Goal: Task Accomplishment & Management: Use online tool/utility

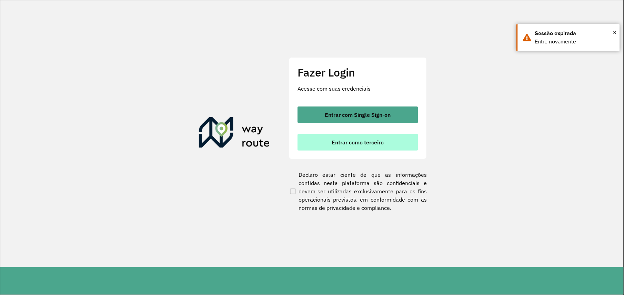
click at [361, 145] on font "Entrar como terceiro" at bounding box center [358, 142] width 52 height 7
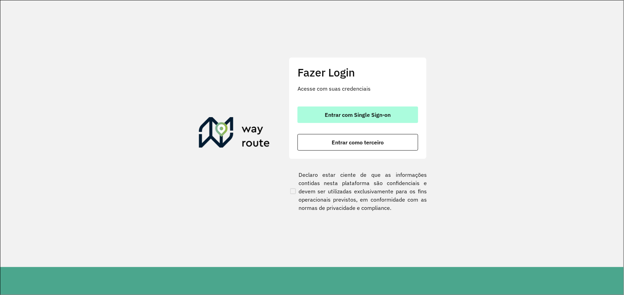
click at [346, 113] on font "Entrar com Single Sign-on" at bounding box center [358, 114] width 66 height 7
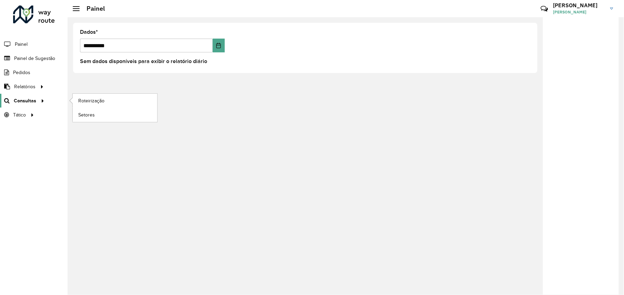
click at [35, 103] on span "Consultas" at bounding box center [25, 100] width 22 height 7
click at [83, 100] on span "Roteirização" at bounding box center [92, 100] width 28 height 7
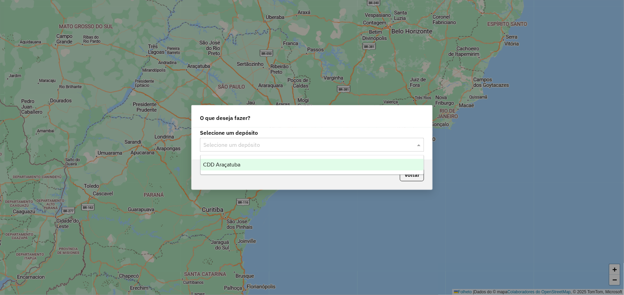
click at [250, 145] on input "text" at bounding box center [304, 145] width 203 height 8
click at [236, 167] on span "CDD Araçatuba" at bounding box center [221, 165] width 37 height 6
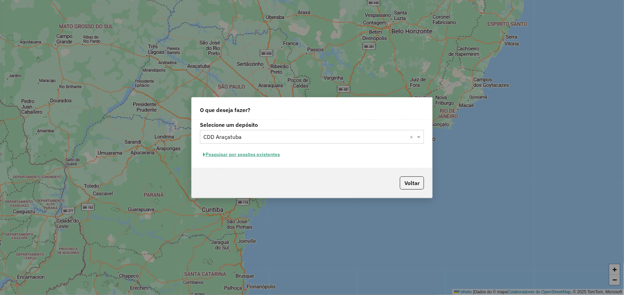
click at [239, 153] on font "Pesquisar por sessões existentes" at bounding box center [243, 154] width 74 height 6
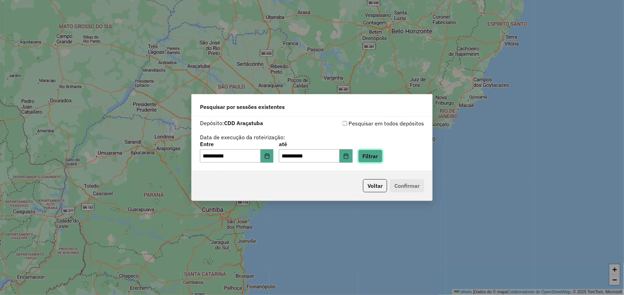
click at [383, 158] on button "Filtrar" at bounding box center [370, 156] width 24 height 13
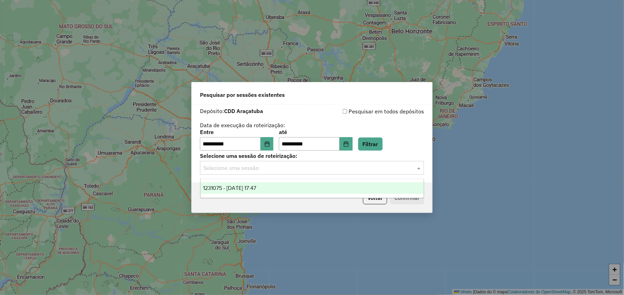
click at [329, 169] on input "text" at bounding box center [304, 168] width 203 height 8
click at [240, 189] on span "1231075 - 19/08/2025 17:47" at bounding box center [229, 188] width 53 height 6
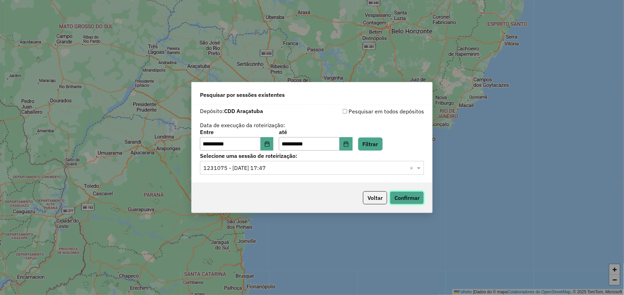
click at [410, 199] on button "Confirmar" at bounding box center [407, 197] width 34 height 13
click at [271, 147] on button "Escolha a data" at bounding box center [267, 144] width 13 height 14
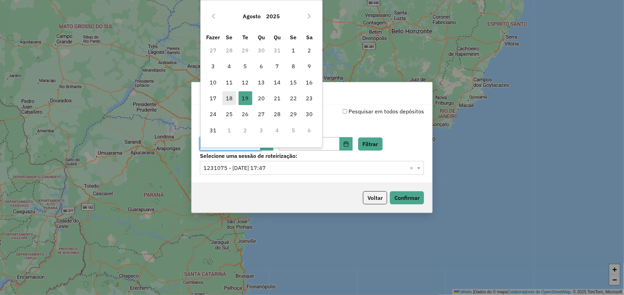
click at [228, 93] on span "18" at bounding box center [229, 98] width 14 height 14
type input "**********"
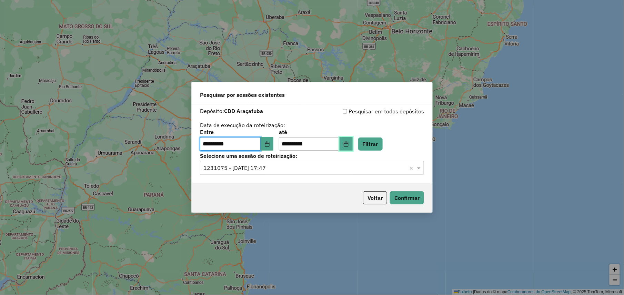
click at [349, 145] on icon "Escolha a data" at bounding box center [346, 144] width 6 height 6
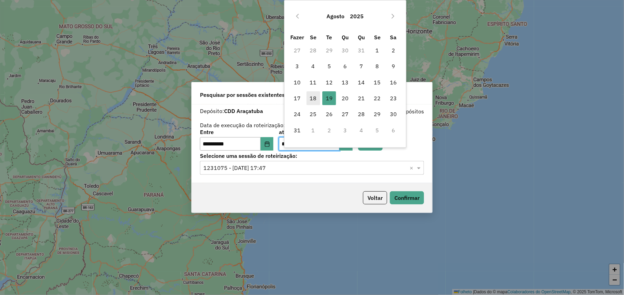
click at [313, 99] on font "18" at bounding box center [313, 98] width 7 height 8
type input "**********"
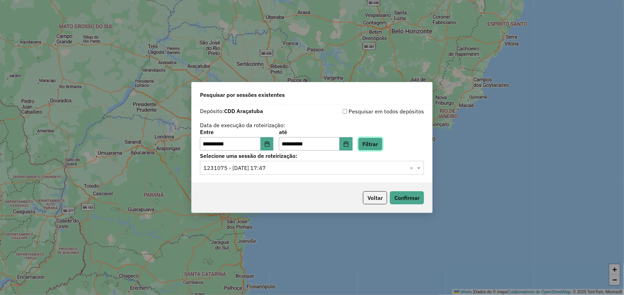
click at [383, 141] on button "Filtrar" at bounding box center [370, 144] width 24 height 13
click at [383, 148] on button "Filtrar" at bounding box center [370, 144] width 24 height 13
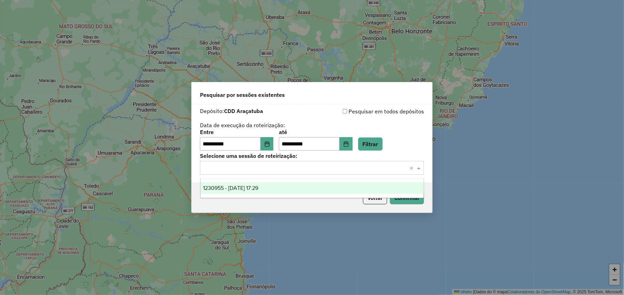
click at [266, 168] on input "text" at bounding box center [304, 168] width 203 height 8
click at [239, 190] on span "1230955 - 18/08/2025 17:29" at bounding box center [230, 188] width 55 height 6
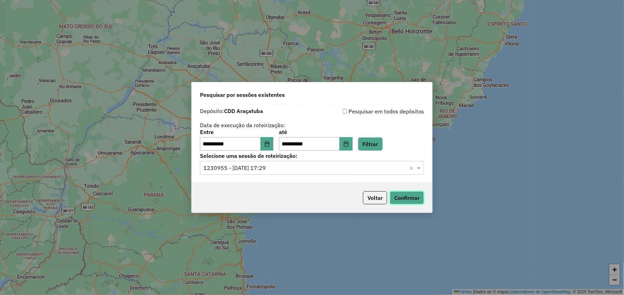
click at [412, 193] on button "Confirmar" at bounding box center [407, 197] width 34 height 13
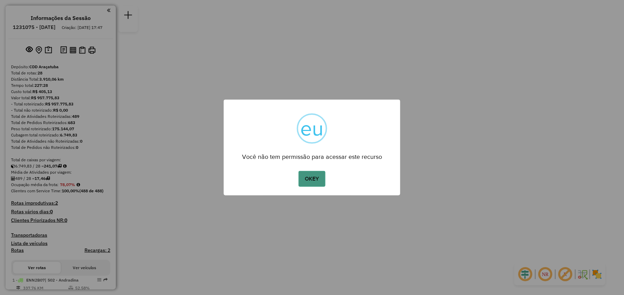
click at [307, 177] on button "OKEY" at bounding box center [312, 179] width 27 height 16
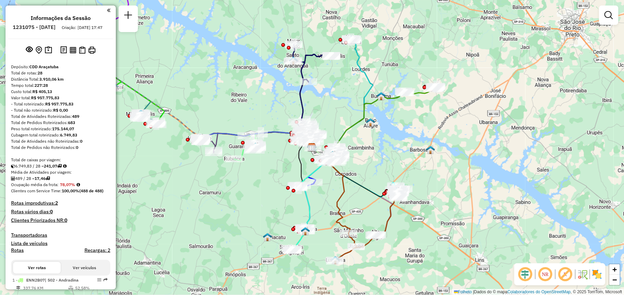
click at [603, 275] on img at bounding box center [597, 274] width 11 height 11
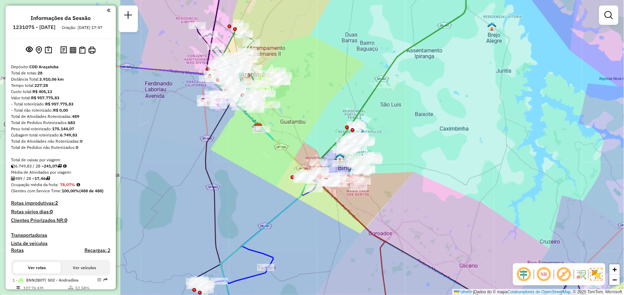
drag, startPoint x: 241, startPoint y: 100, endPoint x: 424, endPoint y: 115, distance: 183.4
click at [424, 115] on div "Janela de atendimento Grade de atendimento Capacidade Transportadoras Veículos …" at bounding box center [312, 147] width 624 height 295
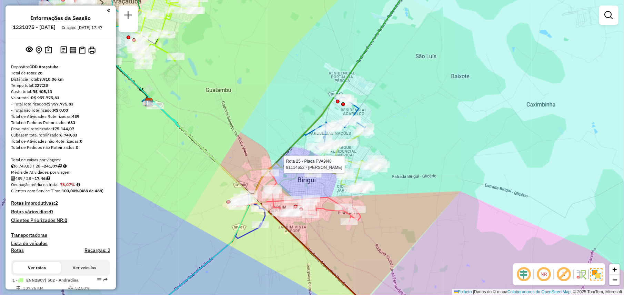
drag, startPoint x: 321, startPoint y: 183, endPoint x: 359, endPoint y: 169, distance: 40.0
click at [359, 168] on div at bounding box center [360, 164] width 17 height 7
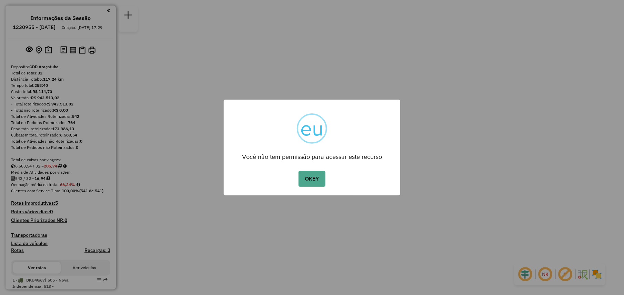
click at [598, 275] on div "× eu Você não tem permissão para acessar este recurso OKEY No Cancel" at bounding box center [312, 147] width 624 height 295
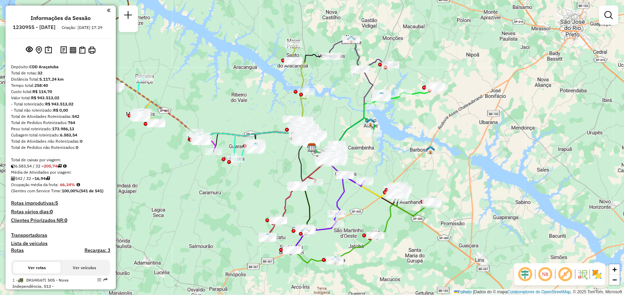
click at [596, 275] on img at bounding box center [597, 274] width 11 height 11
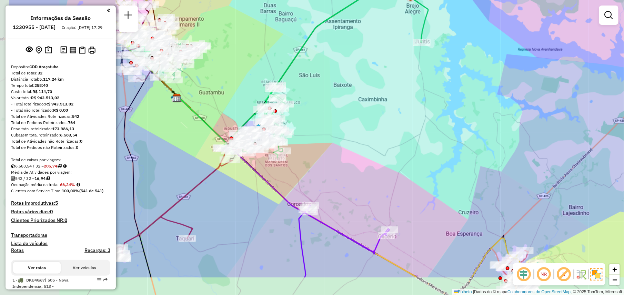
drag, startPoint x: 183, startPoint y: 220, endPoint x: 258, endPoint y: 173, distance: 88.9
click at [258, 173] on icon at bounding box center [282, 176] width 210 height 156
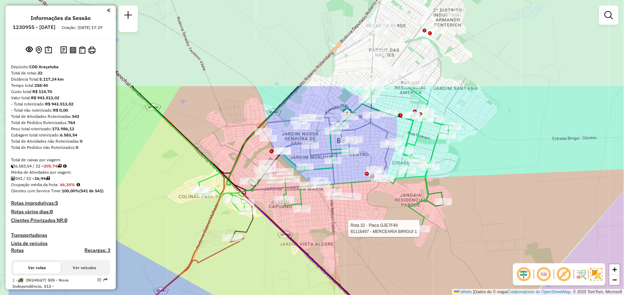
drag, startPoint x: 285, startPoint y: 123, endPoint x: 356, endPoint y: 239, distance: 135.9
click at [356, 239] on div "Rota 32 - Placa GJE7F49 81116497 - MERCEARIA BIRIGUI 1 Janela de atendimento Gr…" at bounding box center [312, 147] width 624 height 295
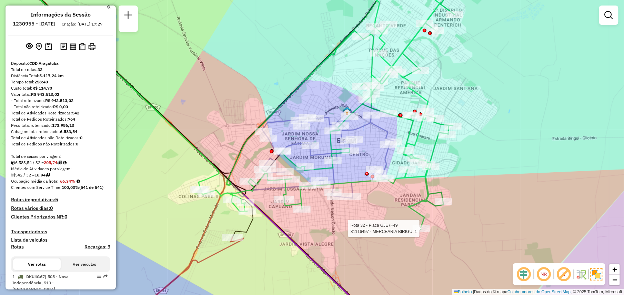
scroll to position [3, 0]
select select "**********"
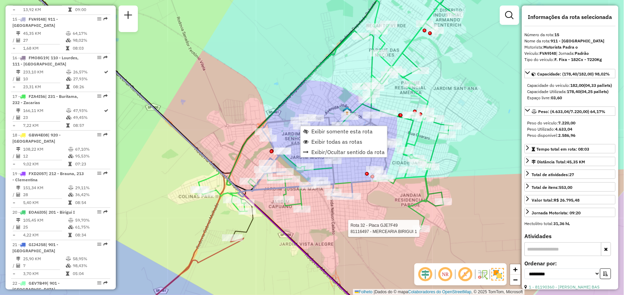
scroll to position [825, 0]
click at [319, 131] on span "Exibir somente esta rota" at bounding box center [341, 132] width 61 height 6
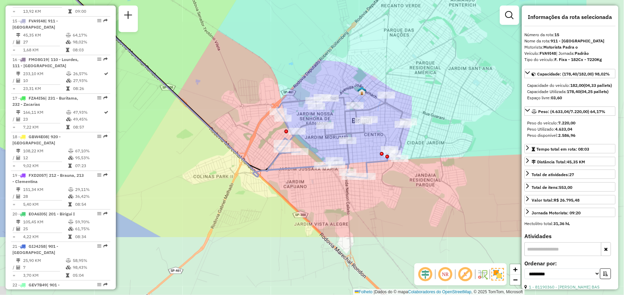
drag, startPoint x: 337, startPoint y: 167, endPoint x: 237, endPoint y: 78, distance: 134.8
click at [237, 78] on div "Janela de atendimento Grade de atendimento Capacidade Transportadoras Veículos …" at bounding box center [312, 147] width 624 height 295
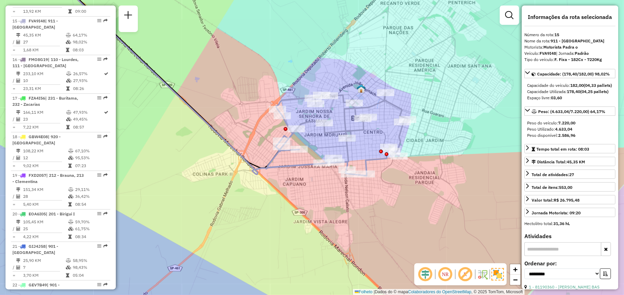
click at [276, 105] on icon at bounding box center [338, 134] width 140 height 83
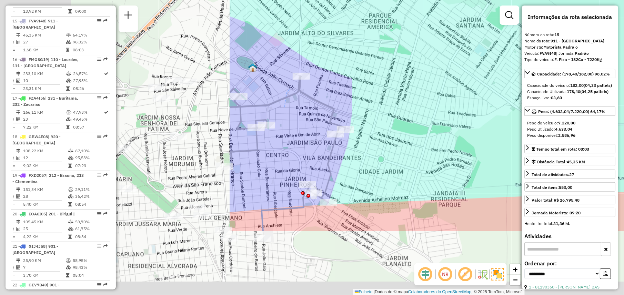
drag, startPoint x: 282, startPoint y: 169, endPoint x: 593, endPoint y: 72, distance: 325.8
click at [593, 72] on hb-router-mapa "Informações da Sessão 1230955 - [DATE] Criação: [DATE] 17:29 Depósito: CDD Araç…" at bounding box center [312, 147] width 624 height 295
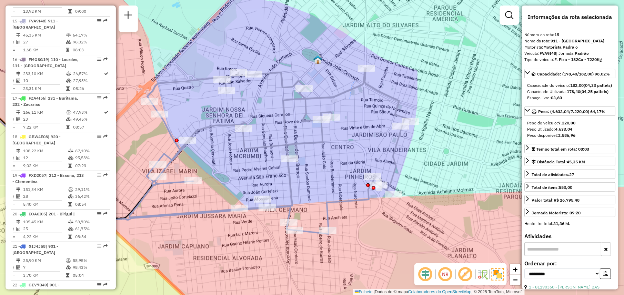
drag, startPoint x: 323, startPoint y: 134, endPoint x: 387, endPoint y: 128, distance: 64.5
click at [387, 128] on div "Janela de atendimento Grade de atendimento Capacidade Transportadoras Veículos …" at bounding box center [312, 147] width 624 height 295
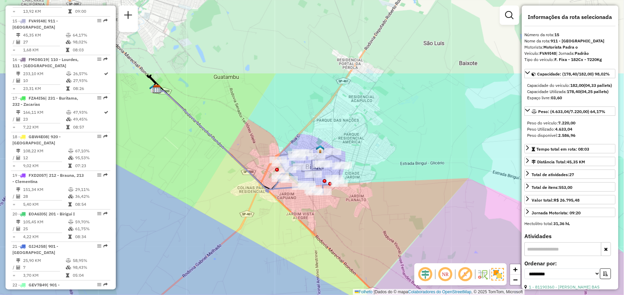
drag, startPoint x: 389, startPoint y: 30, endPoint x: 347, endPoint y: 158, distance: 135.0
click at [347, 158] on div "Janela de atendimento Grade de atendimento Capacidade Transportadoras Veículos …" at bounding box center [312, 147] width 624 height 295
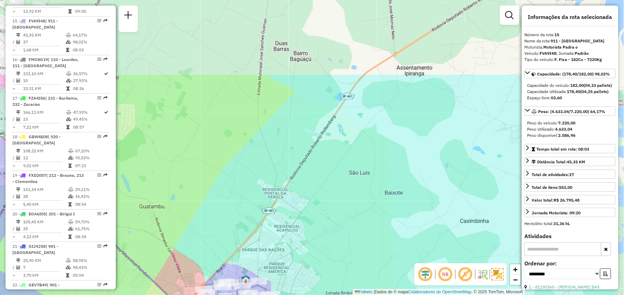
drag, startPoint x: 348, startPoint y: 127, endPoint x: 279, endPoint y: 232, distance: 125.4
click at [279, 232] on div "Janela de atendimento Grade de atendimento Capacidade Transportadoras Veículos …" at bounding box center [312, 147] width 624 height 295
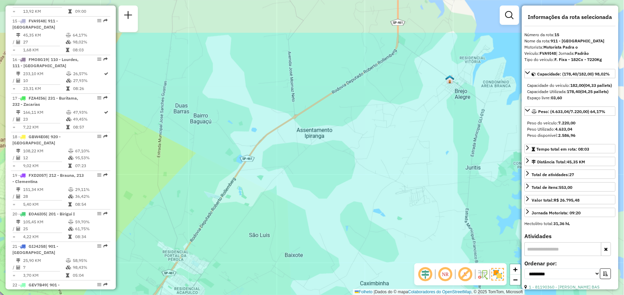
drag, startPoint x: 370, startPoint y: 183, endPoint x: 272, endPoint y: 245, distance: 115.6
click at [272, 245] on div "Janela de atendimento Grade de atendimento Capacidade Transportadoras Veículos …" at bounding box center [312, 147] width 624 height 295
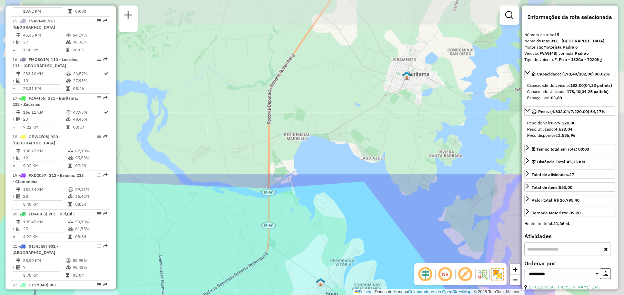
drag, startPoint x: 420, startPoint y: 101, endPoint x: 289, endPoint y: 305, distance: 242.8
click at [289, 295] on html "Aguarde... Pop-up bloqueado! Seu navegador bloqueou automáticamente a abertura …" at bounding box center [312, 147] width 624 height 295
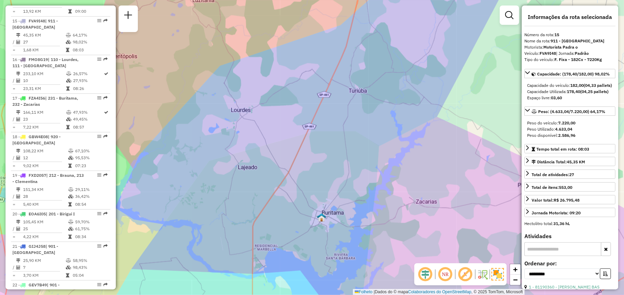
click at [333, 220] on div "Janela de atendimento Grade de atendimento Capacidade Transportadoras Veículos …" at bounding box center [312, 147] width 624 height 295
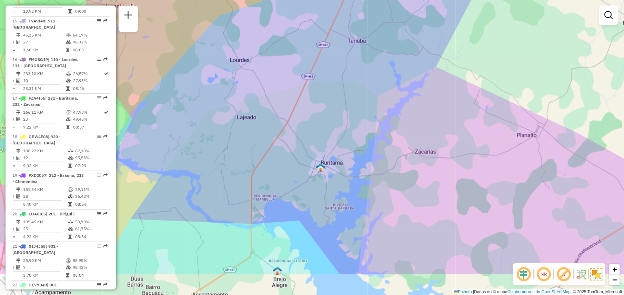
drag, startPoint x: 333, startPoint y: 220, endPoint x: 331, endPoint y: 159, distance: 60.7
click at [331, 159] on div "Janela de atendimento Grade de atendimento Capacidade Transportadoras Veículos …" at bounding box center [312, 147] width 624 height 295
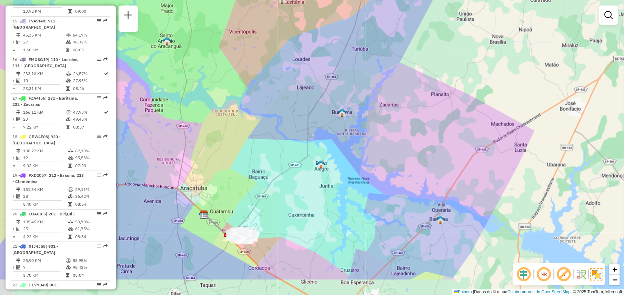
drag, startPoint x: 271, startPoint y: 257, endPoint x: 293, endPoint y: 205, distance: 56.9
click at [293, 205] on div "Janela de atendimento Grade de atendimento Capacidade Transportadoras Veículos …" at bounding box center [312, 147] width 624 height 295
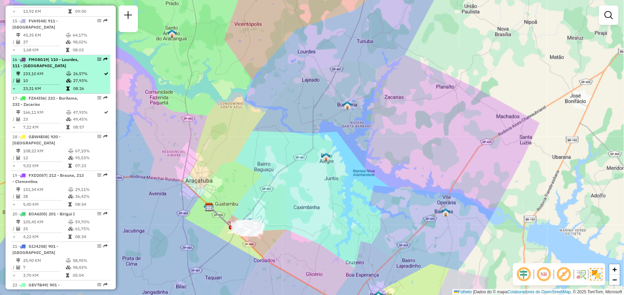
click at [48, 57] on div "16 - FMO8G19 | 110 - Lourdes, 111 - [GEOGRAPHIC_DATA]" at bounding box center [48, 63] width 73 height 12
select select "**********"
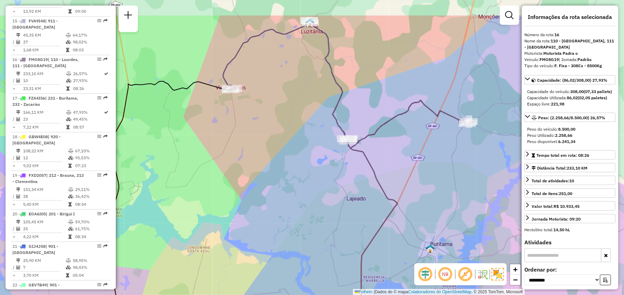
drag, startPoint x: 339, startPoint y: 148, endPoint x: 281, endPoint y: 197, distance: 74.9
click at [281, 197] on div "Janela de atendimento Grade de atendimento Capacidade Transportadoras Veículos …" at bounding box center [312, 147] width 624 height 295
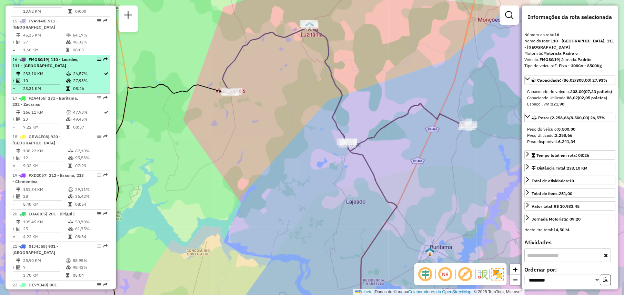
click at [48, 77] on td "10" at bounding box center [44, 80] width 43 height 7
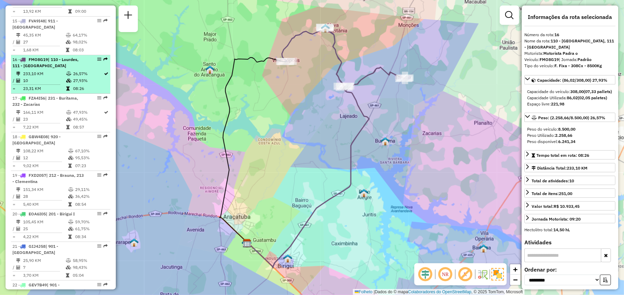
click at [48, 77] on td "10" at bounding box center [44, 80] width 43 height 7
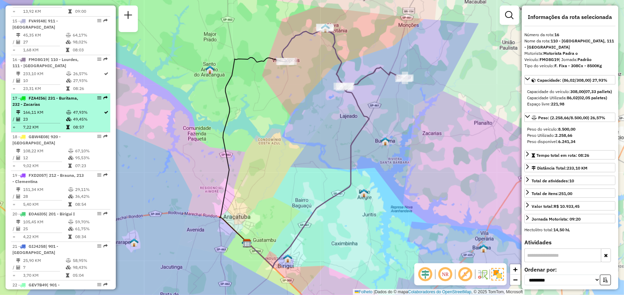
click at [37, 97] on li "17 - FZA4I56 | 231 - Buritama, 232 - [GEOGRAPHIC_DATA] 166,11 KM 47,93% / 23 49…" at bounding box center [60, 113] width 99 height 39
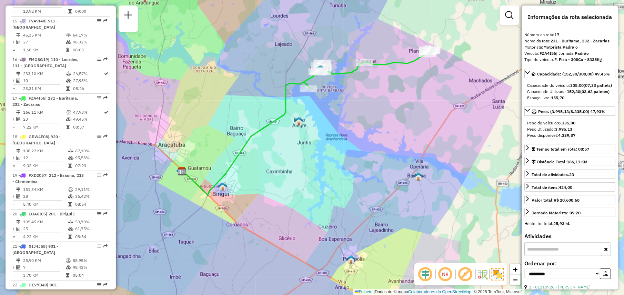
click at [461, 126] on div "Janela de atendimento Grade de atendimento Capacidade Transportadoras Veículos …" at bounding box center [312, 147] width 624 height 295
